Goal: Transaction & Acquisition: Book appointment/travel/reservation

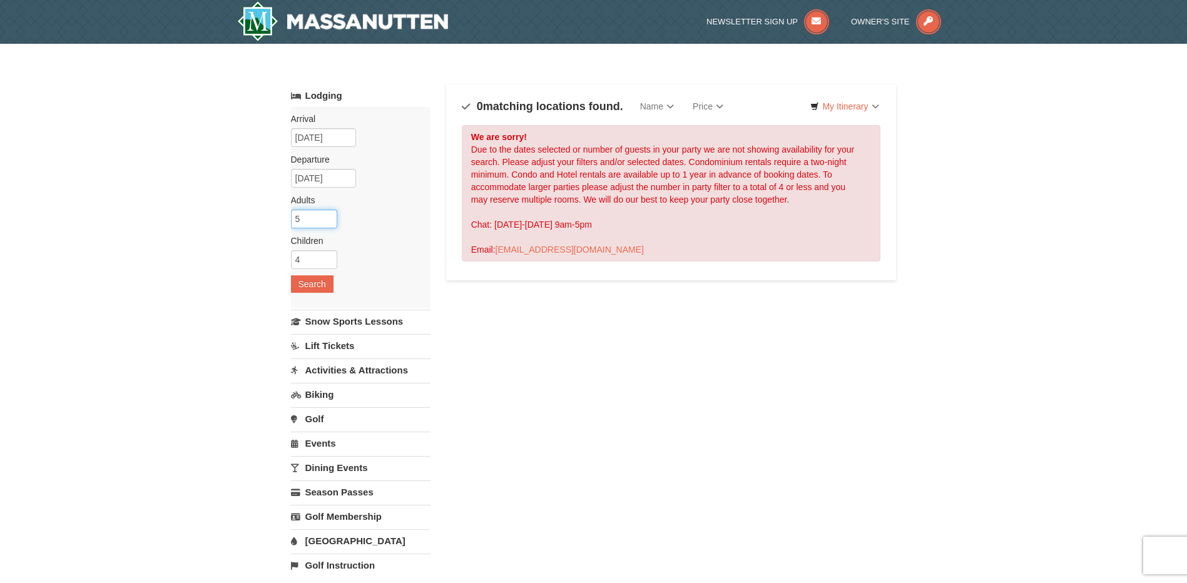
click at [314, 221] on input "5" at bounding box center [314, 219] width 46 height 19
click at [331, 222] on input "4" at bounding box center [314, 219] width 46 height 19
click at [329, 222] on input "3" at bounding box center [314, 219] width 46 height 19
type input "2"
click at [329, 222] on input "2" at bounding box center [314, 219] width 46 height 19
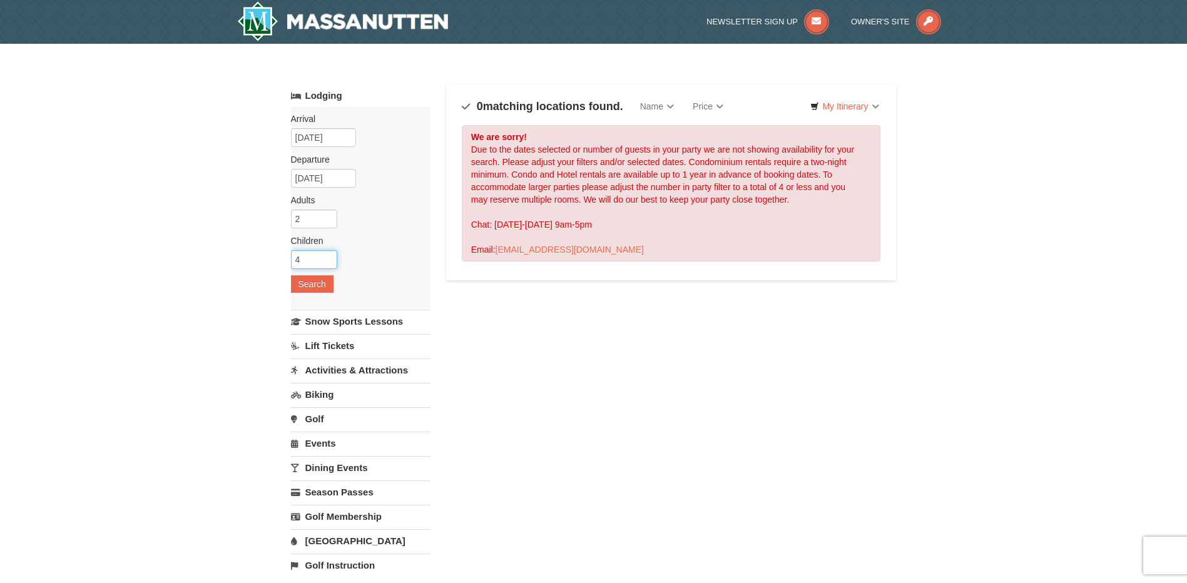
click at [317, 260] on input "4" at bounding box center [314, 259] width 46 height 19
click at [325, 261] on input "3" at bounding box center [314, 259] width 46 height 19
type input "2"
click at [326, 262] on input "2" at bounding box center [314, 259] width 46 height 19
click at [312, 282] on button "Search" at bounding box center [312, 284] width 43 height 18
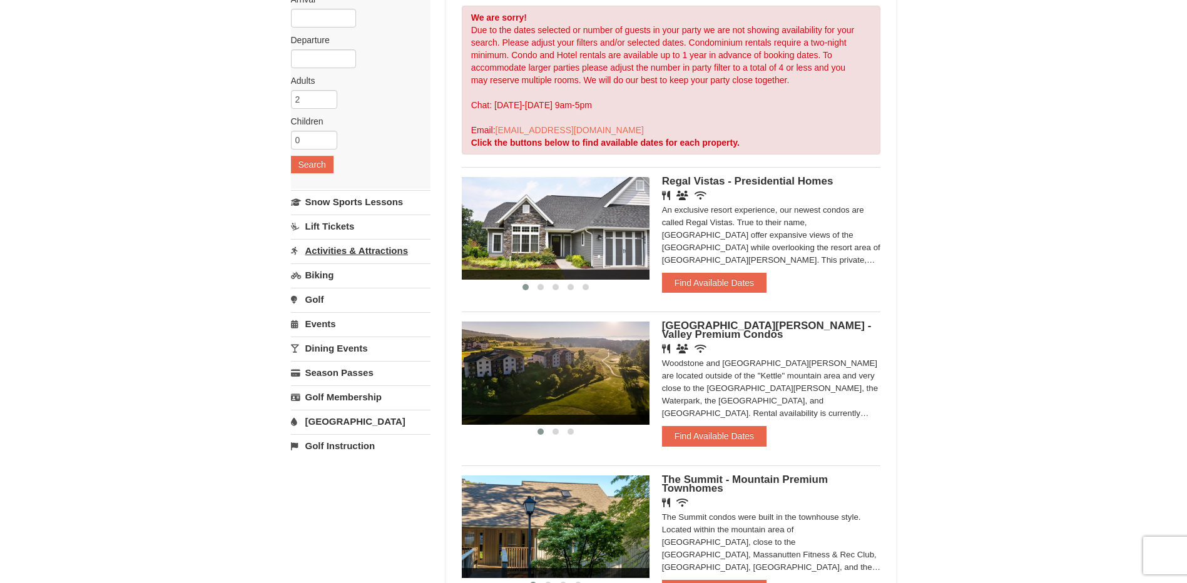
scroll to position [125, 0]
